Goal: Obtain resource: Download file/media

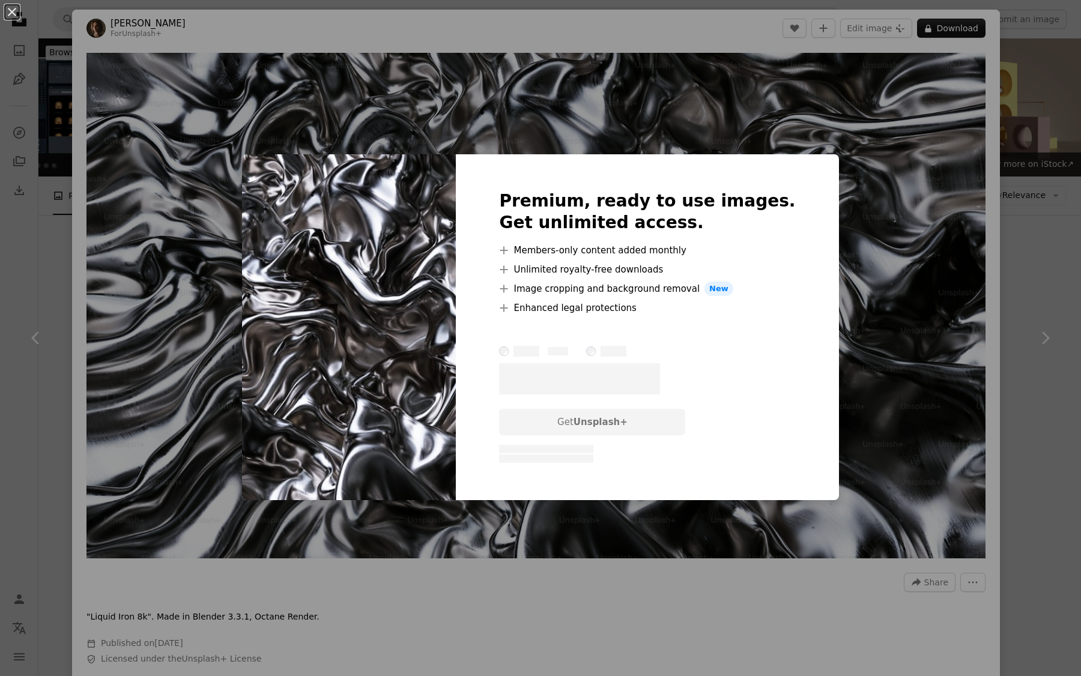
scroll to position [579, 0]
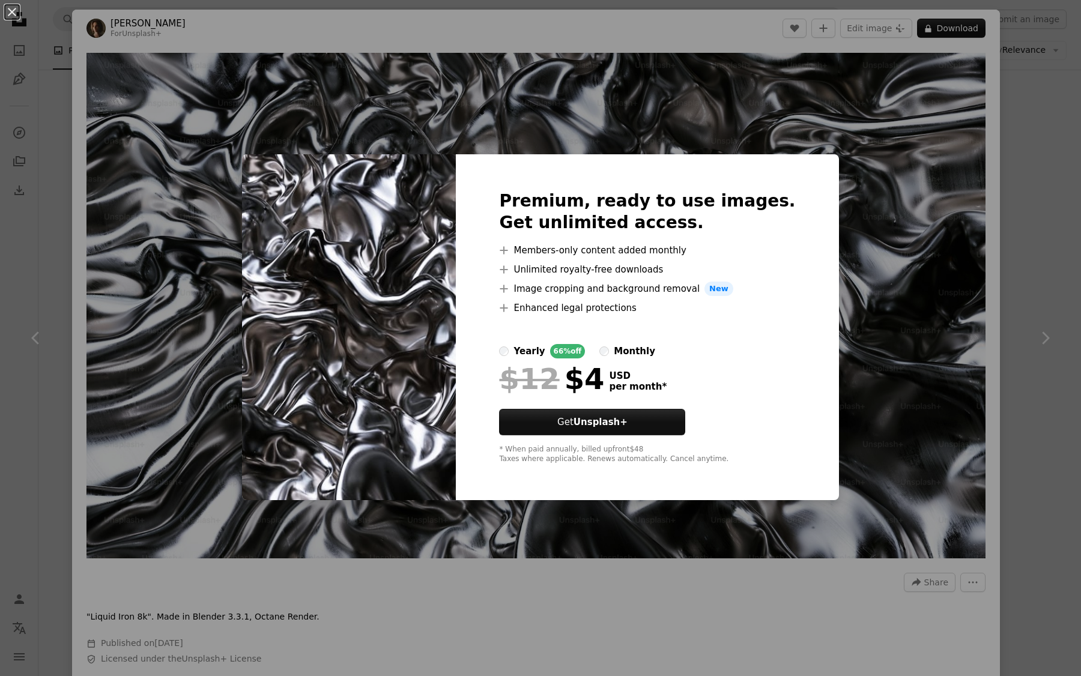
click at [925, 154] on div "An X shape Premium, ready to use images. Get unlimited access. A plus sign Memb…" at bounding box center [540, 338] width 1081 height 676
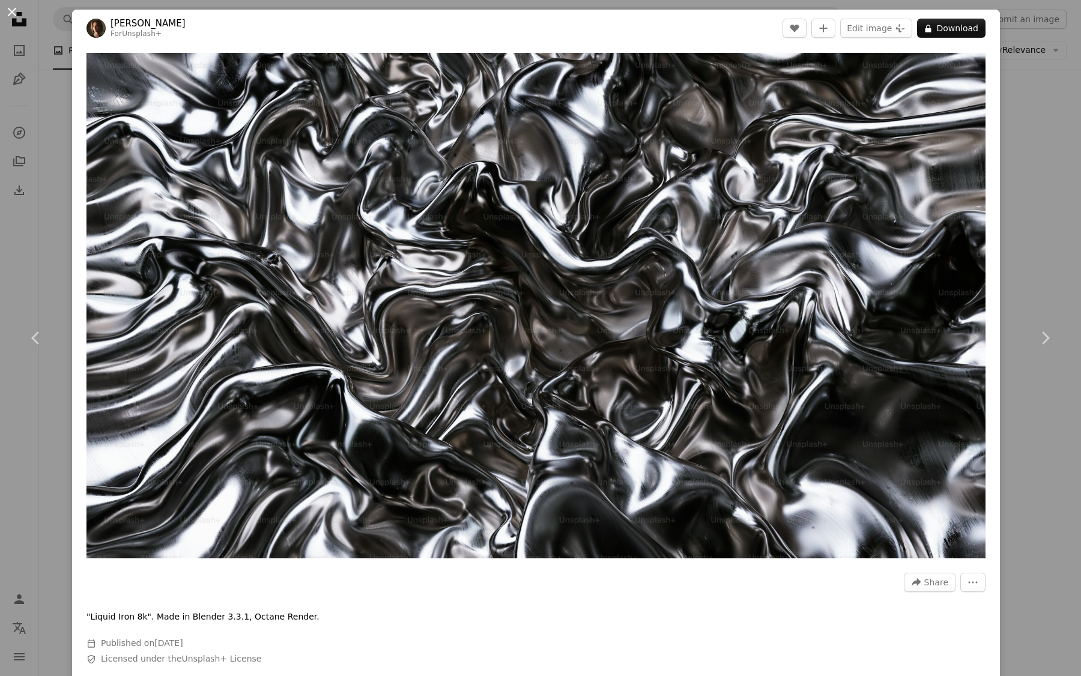
click at [14, 10] on button "An X shape" at bounding box center [12, 12] width 14 height 14
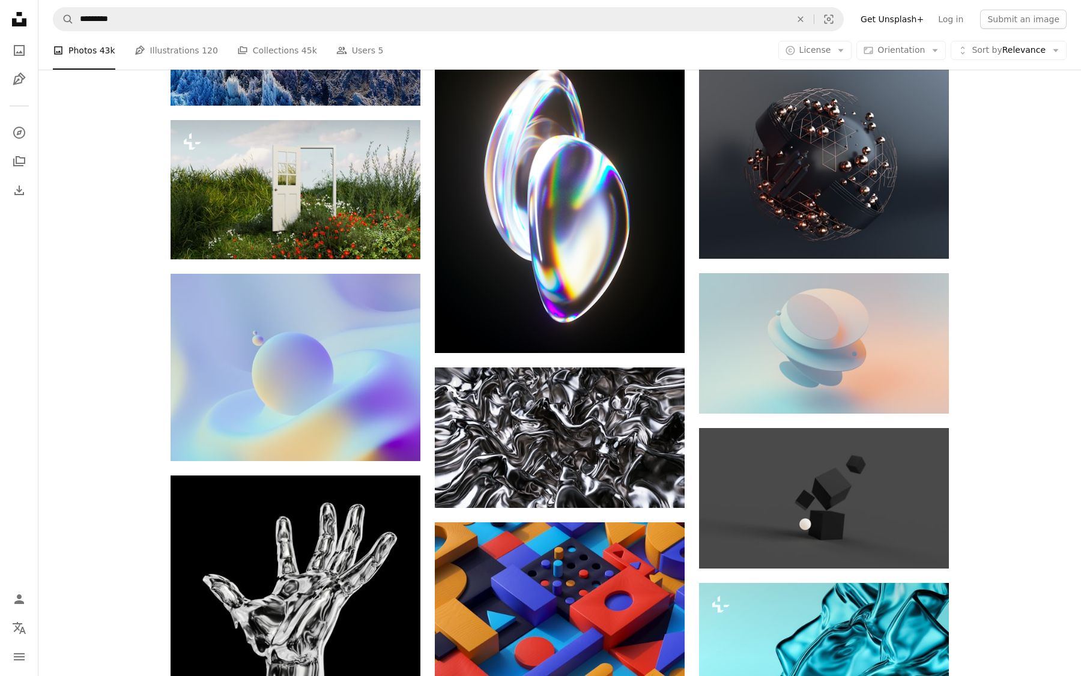
click at [52, 166] on div "Plus sign for Unsplash+ A heart A plus sign [PERSON_NAME] For Unsplash+ A lock …" at bounding box center [559, 651] width 1043 height 1841
click at [127, 211] on div "Plus sign for Unsplash+ A heart A plus sign [PERSON_NAME] For Unsplash+ A lock …" at bounding box center [559, 651] width 1043 height 1841
